Goal: Navigation & Orientation: Find specific page/section

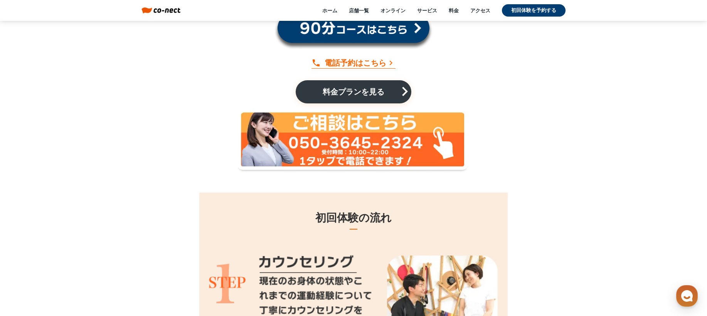
scroll to position [7559, 0]
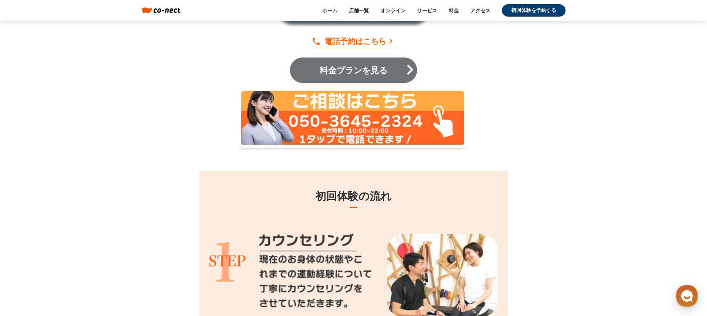
click at [364, 66] on p "料金プランを見る" at bounding box center [354, 70] width 81 height 8
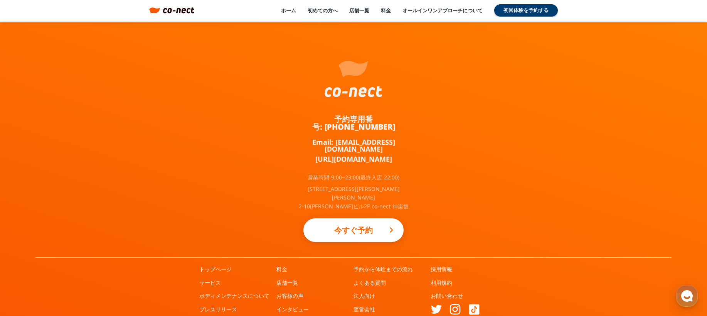
scroll to position [1700, 0]
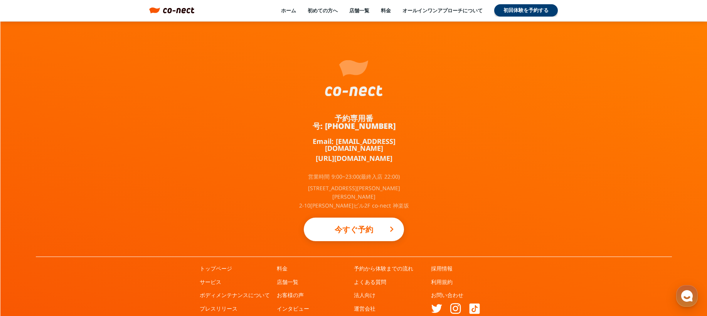
click at [284, 265] on div "料金 店舗一覧 お客様の声 インタビュー" at bounding box center [315, 291] width 77 height 53
click at [284, 278] on link "店舗一覧" at bounding box center [288, 282] width 22 height 8
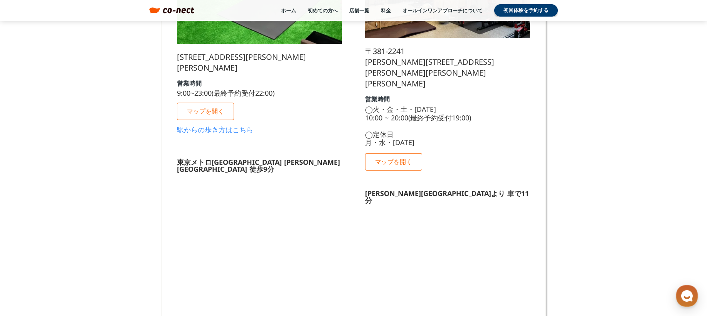
scroll to position [926, 0]
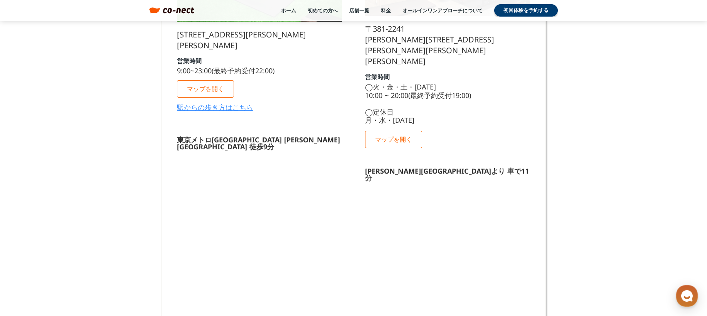
click at [209, 85] on p "マップを開く" at bounding box center [205, 88] width 37 height 7
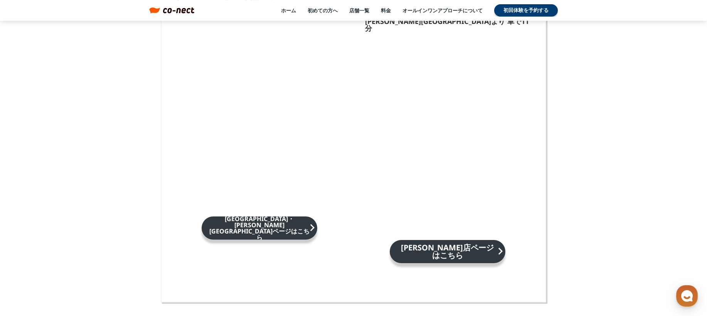
scroll to position [1041, 0]
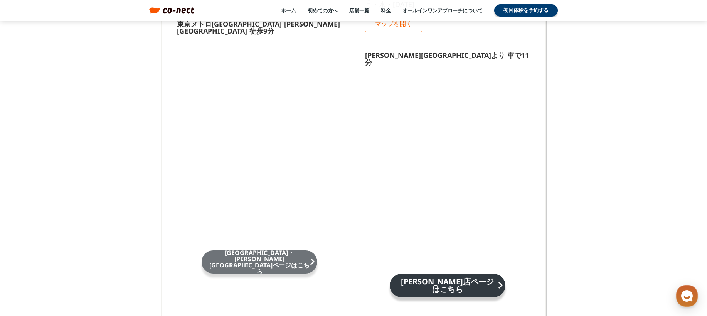
click at [272, 250] on p "茗荷谷・大塚店ページはこちら" at bounding box center [259, 262] width 100 height 25
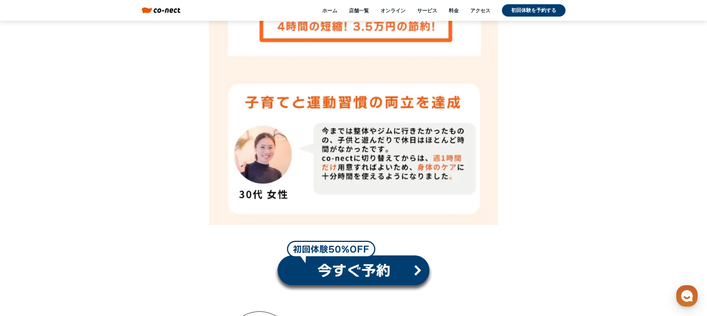
scroll to position [5052, 0]
